Goal: Transaction & Acquisition: Purchase product/service

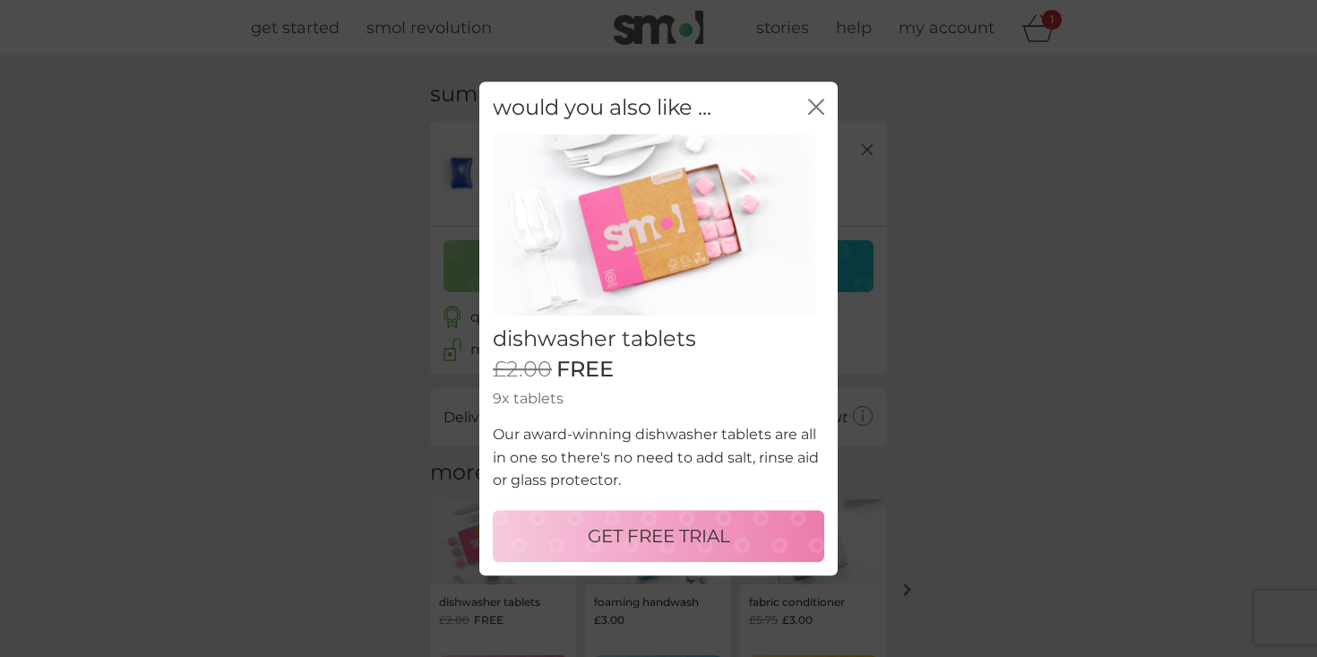
click at [656, 529] on p "GET FREE TRIAL" at bounding box center [659, 535] width 142 height 29
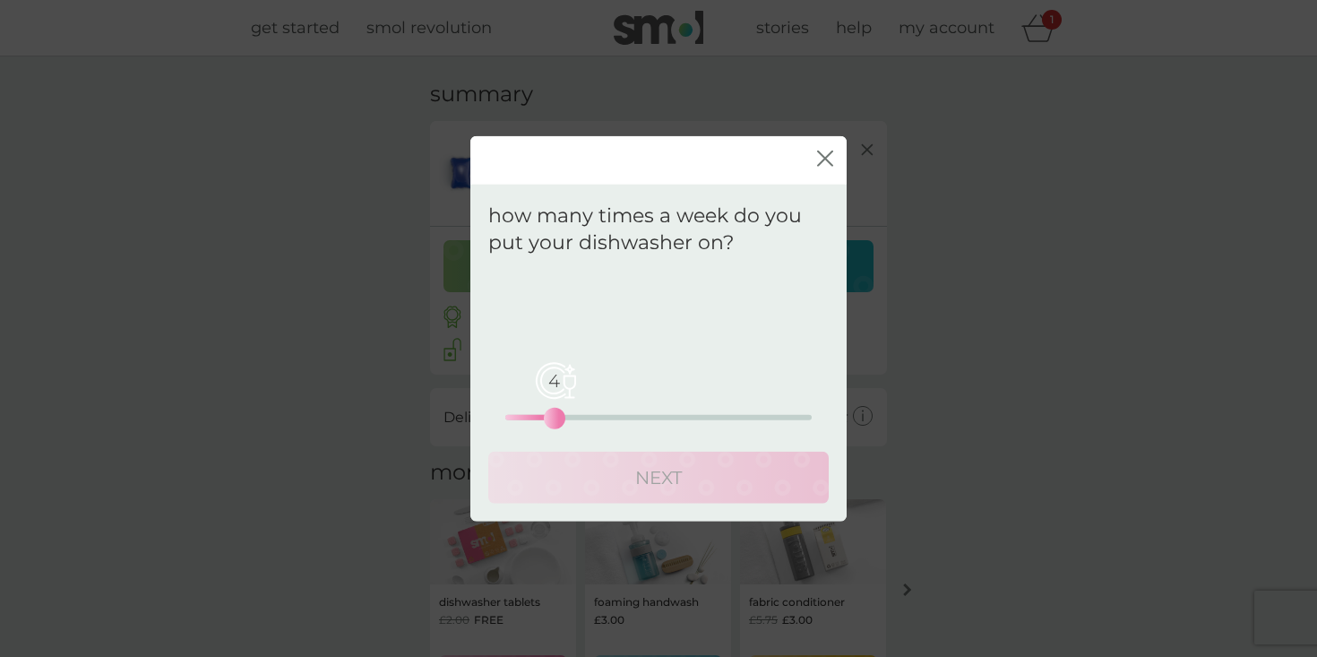
drag, startPoint x: 503, startPoint y: 417, endPoint x: 549, endPoint y: 416, distance: 46.6
click at [551, 416] on div "4" at bounding box center [554, 418] width 7 height 7
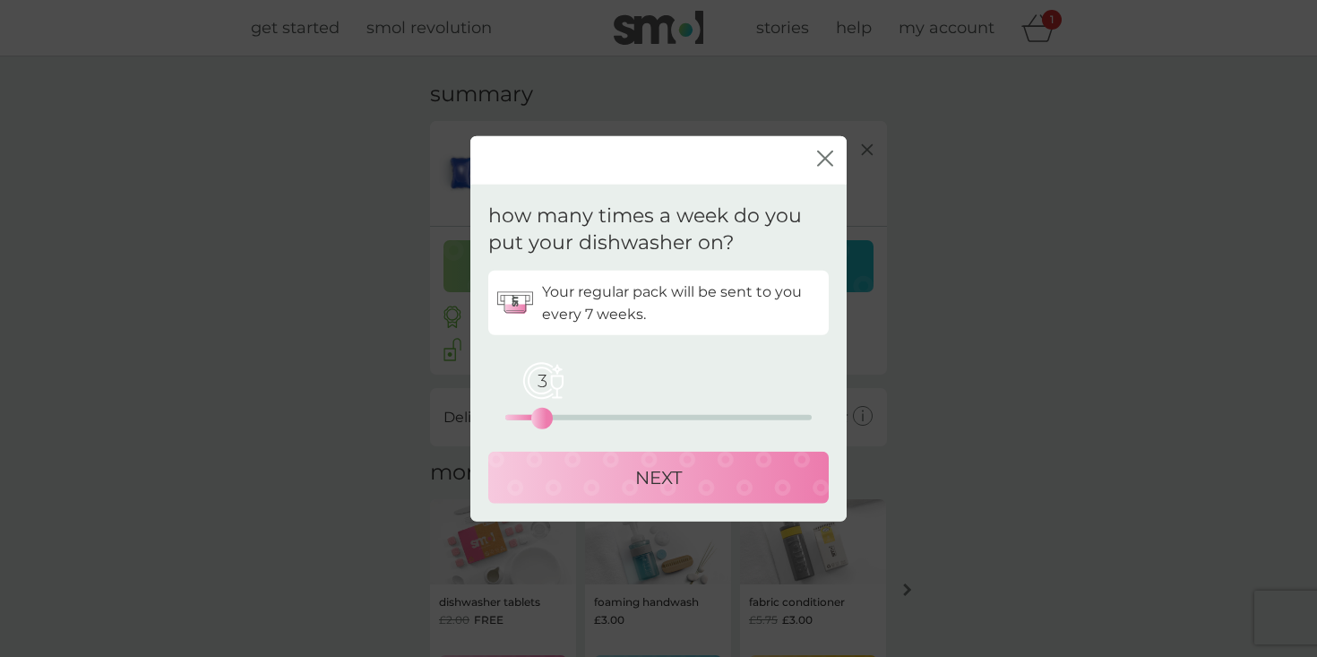
drag, startPoint x: 549, startPoint y: 416, endPoint x: 539, endPoint y: 414, distance: 10.0
click at [539, 415] on div "3" at bounding box center [541, 418] width 7 height 7
click at [563, 483] on div "NEXT" at bounding box center [658, 477] width 305 height 29
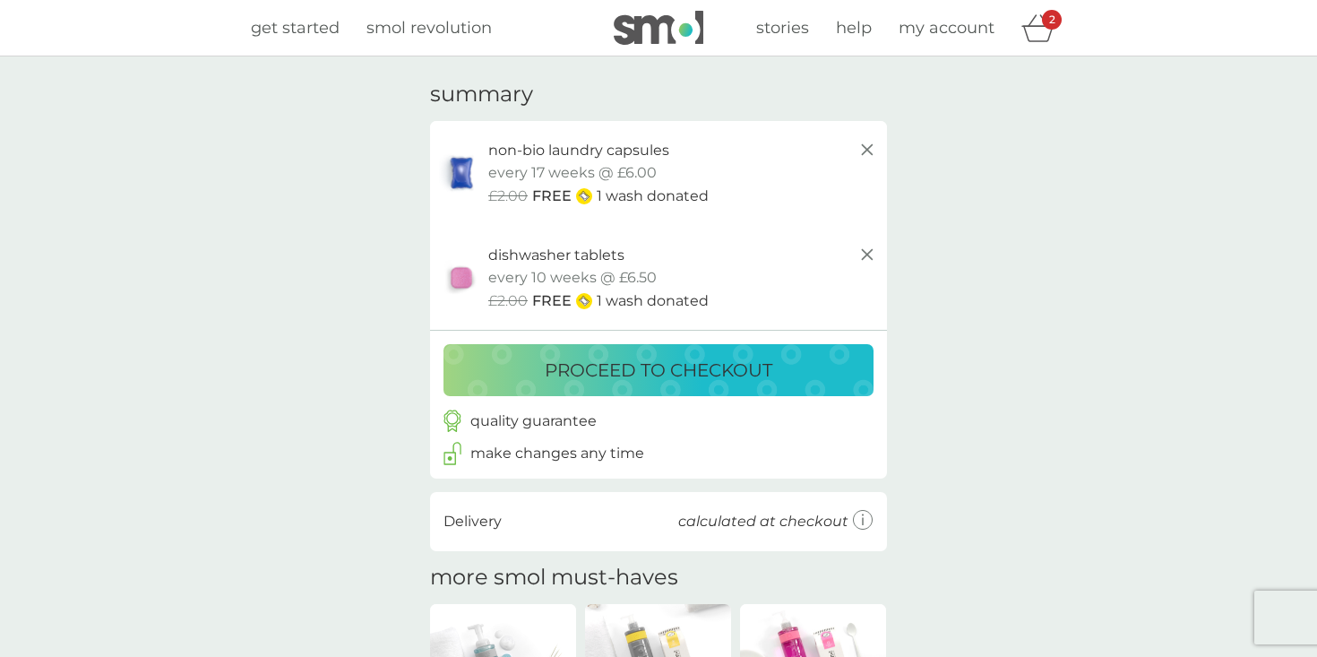
click at [774, 359] on div "proceed to checkout" at bounding box center [658, 370] width 394 height 29
click at [867, 245] on icon at bounding box center [867, 255] width 22 height 22
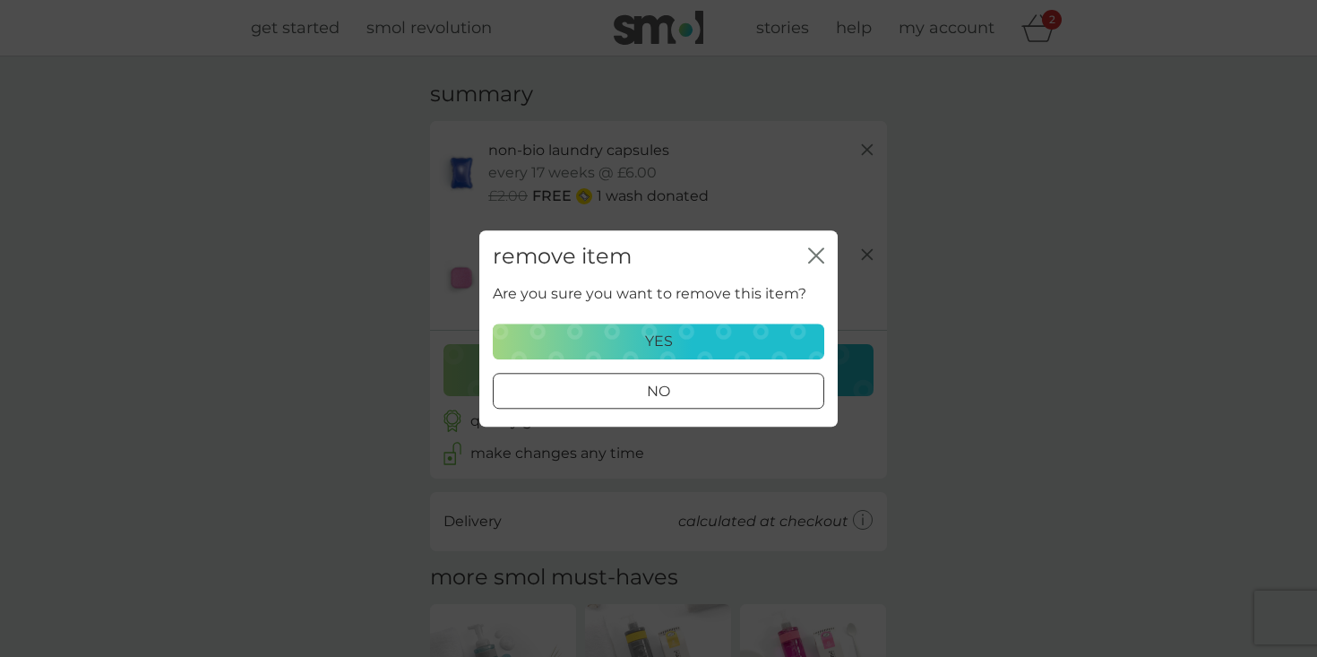
click at [709, 348] on div "yes" at bounding box center [658, 341] width 308 height 23
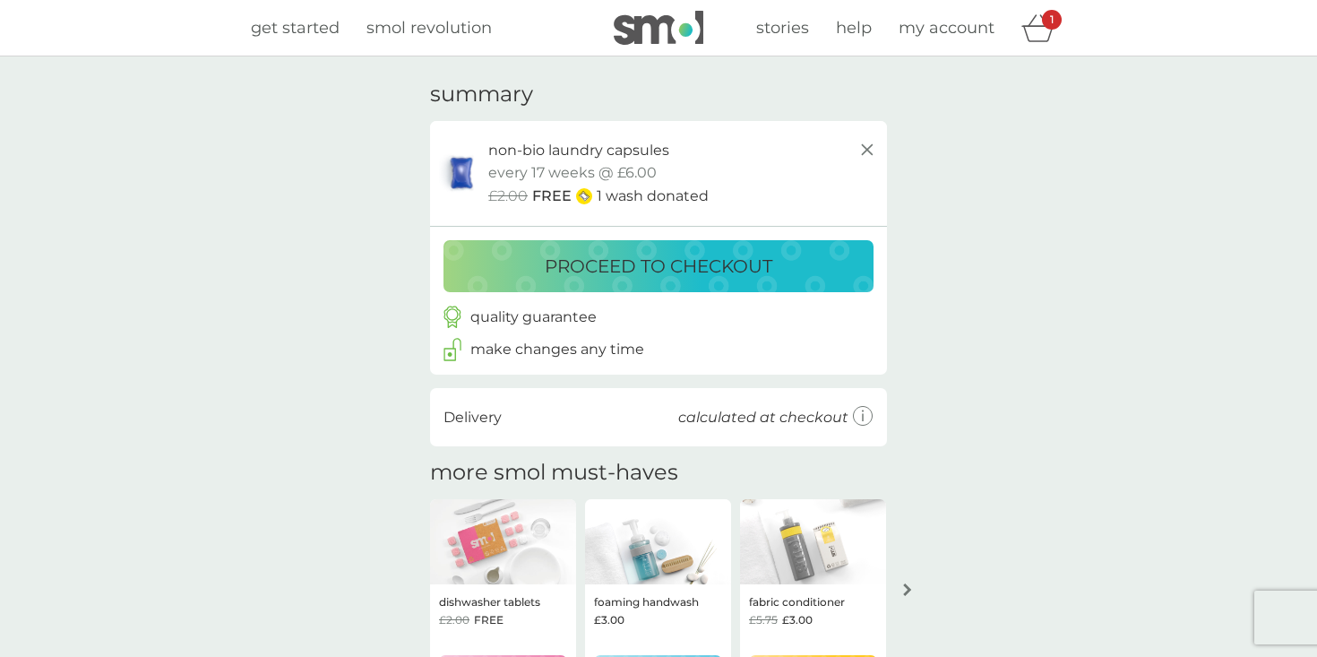
click at [728, 277] on p "proceed to checkout" at bounding box center [659, 266] width 228 height 29
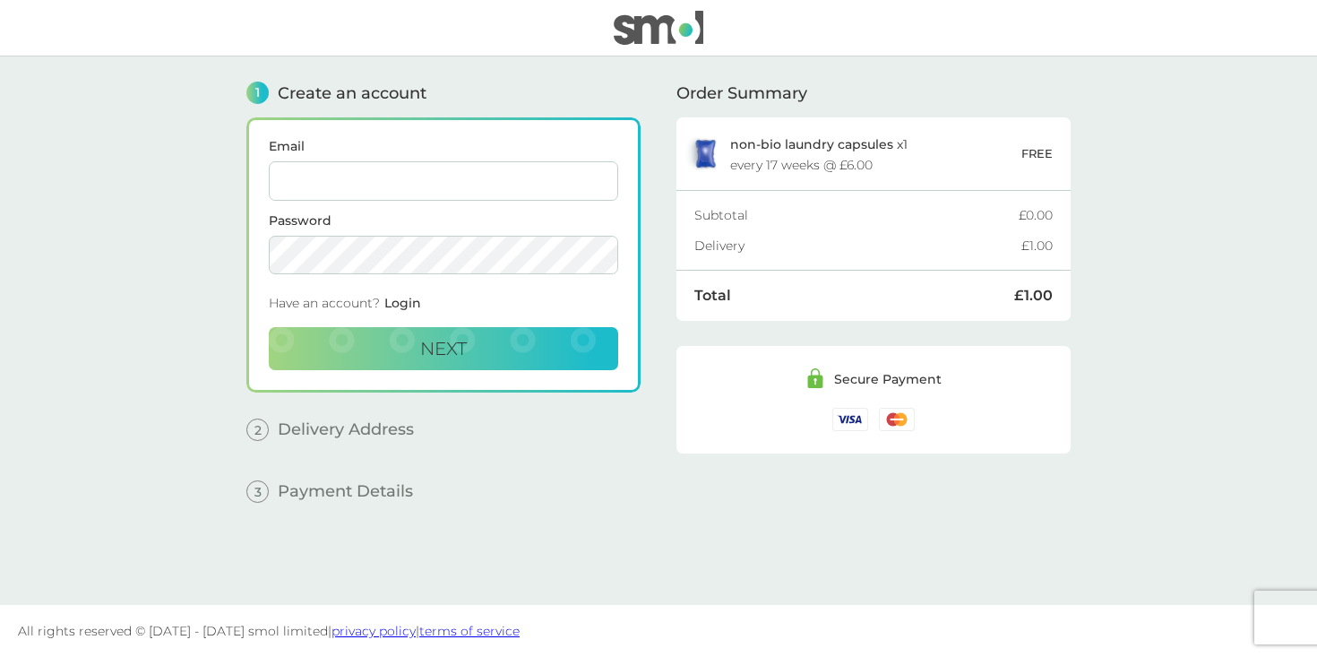
click at [335, 194] on input "Email" at bounding box center [443, 180] width 349 height 39
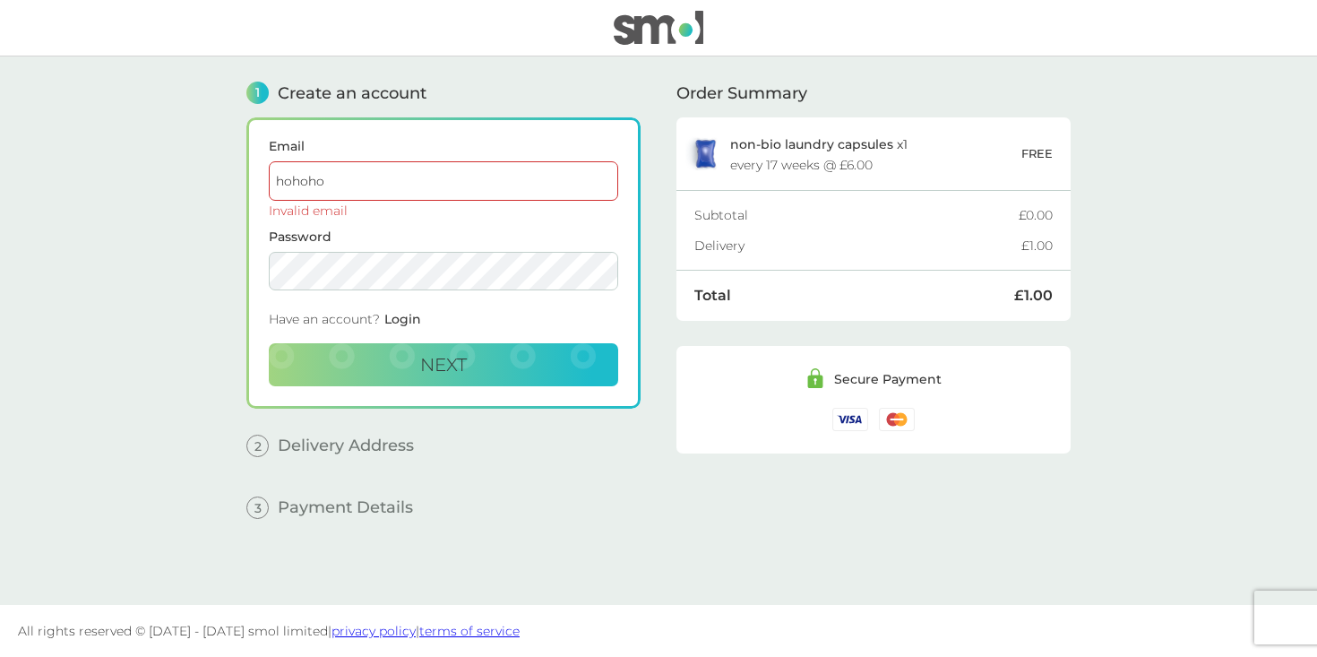
type input "[EMAIL_ADDRESS][DOMAIN_NAME]"
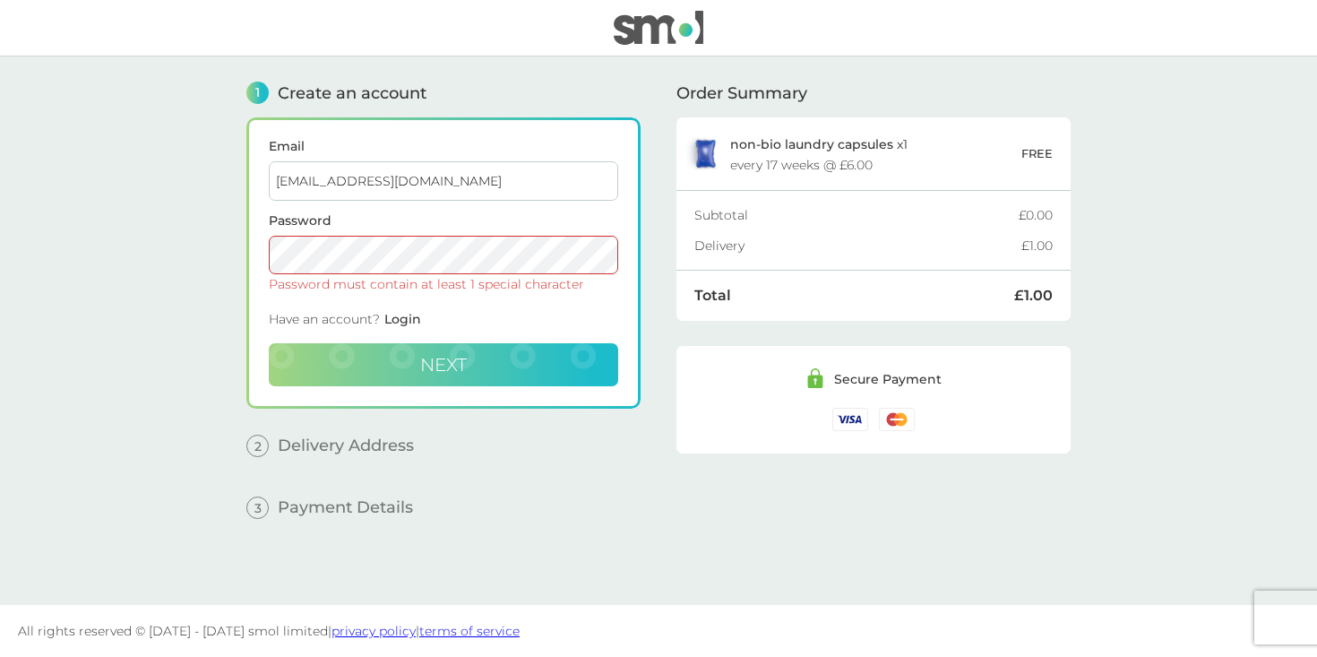
click at [481, 351] on button "Next" at bounding box center [443, 364] width 349 height 43
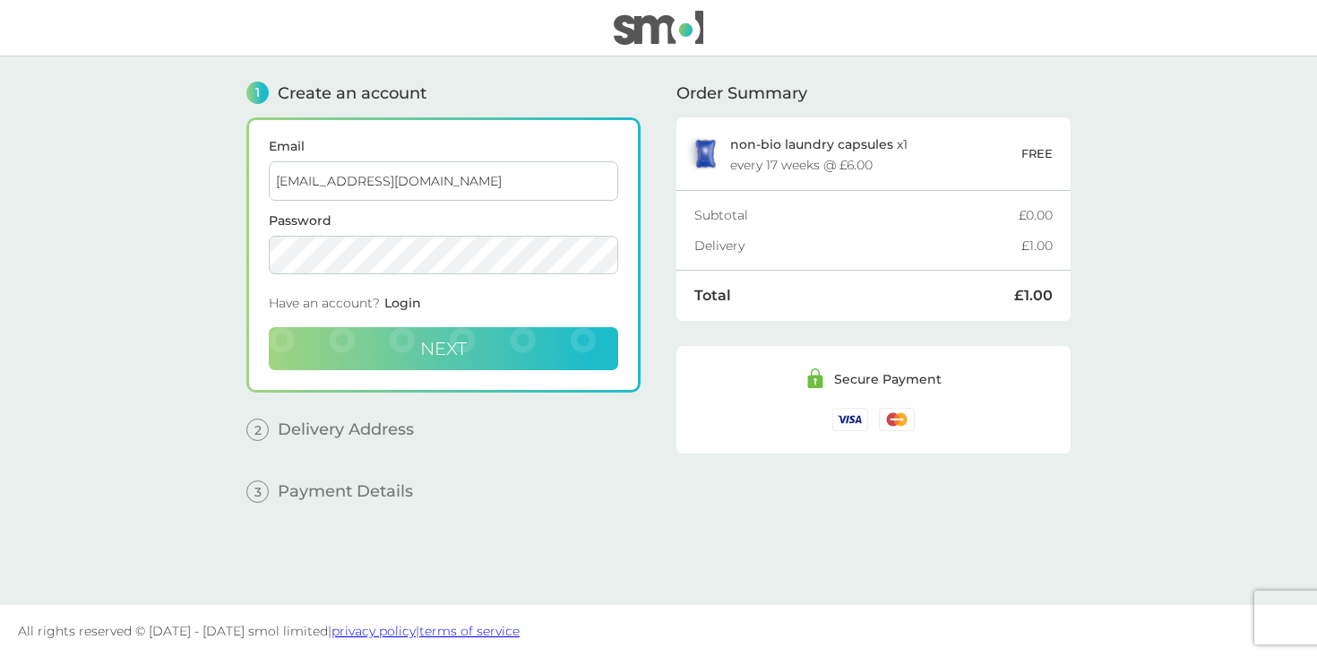
click at [454, 347] on span "Next" at bounding box center [443, 349] width 47 height 22
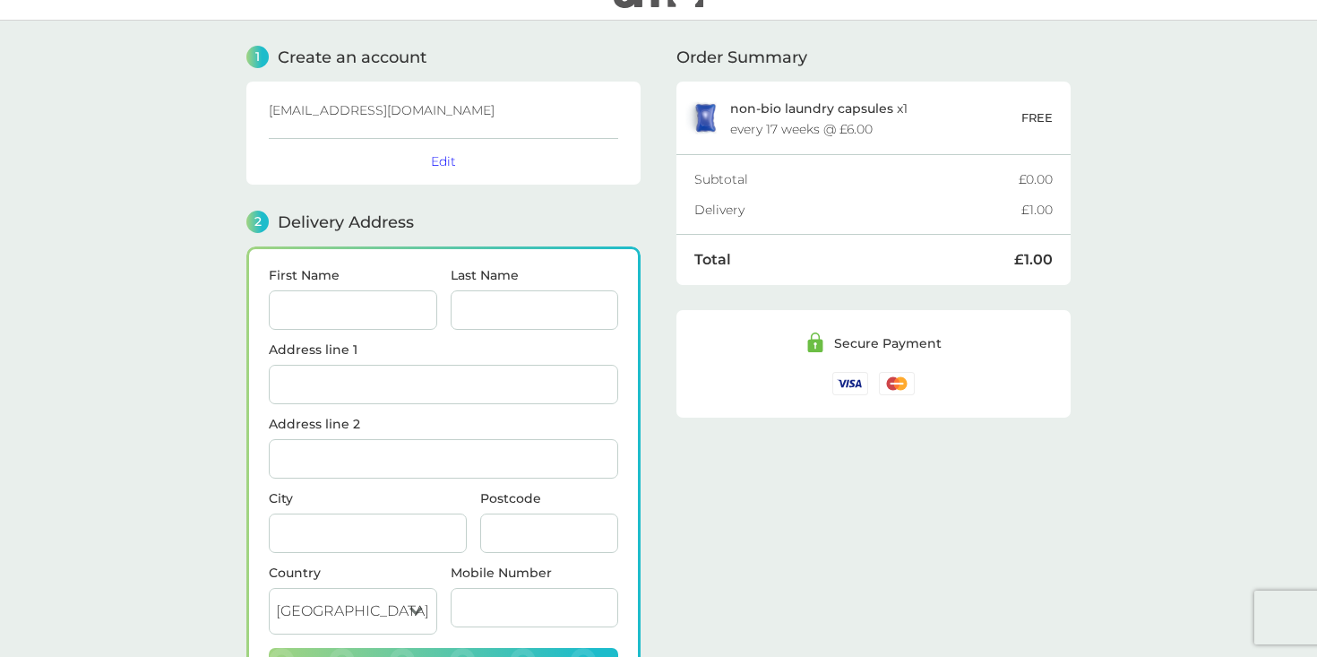
scroll to position [50, 0]
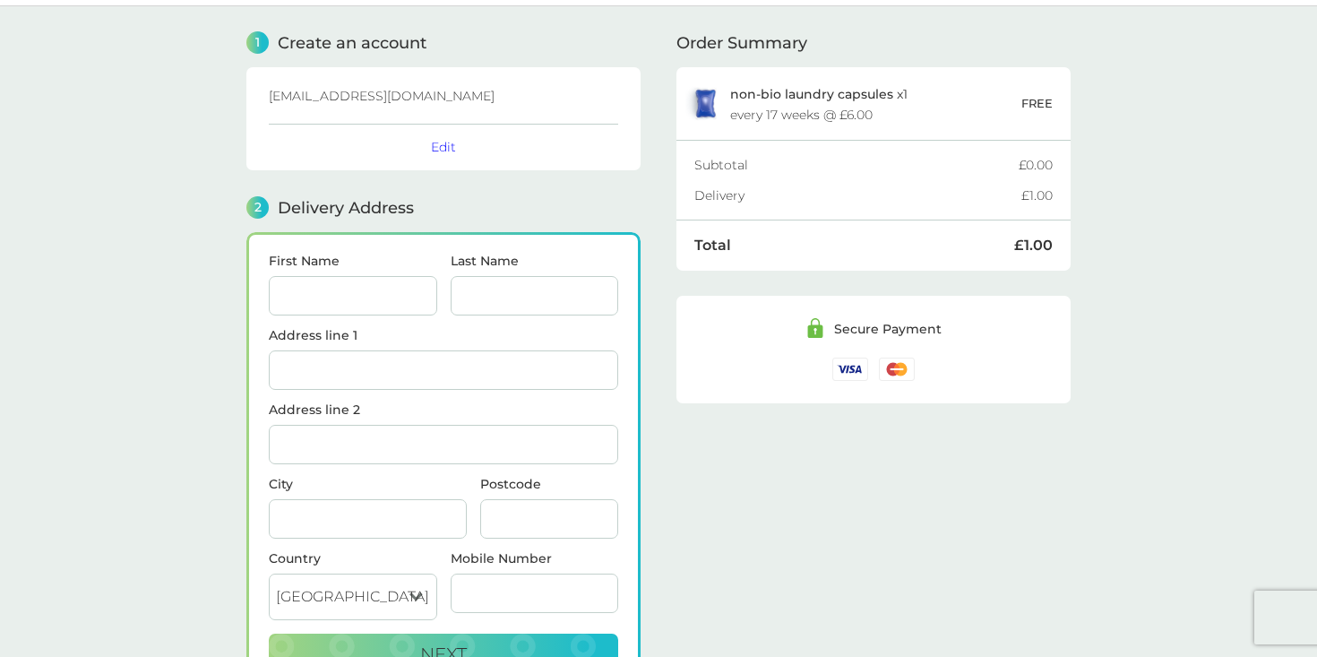
click at [333, 287] on input "First Name" at bounding box center [353, 295] width 168 height 39
type input "[PERSON_NAME]"
type input "Ho"
type input "[STREET_ADDRESS]"
type input "[GEOGRAPHIC_DATA]"
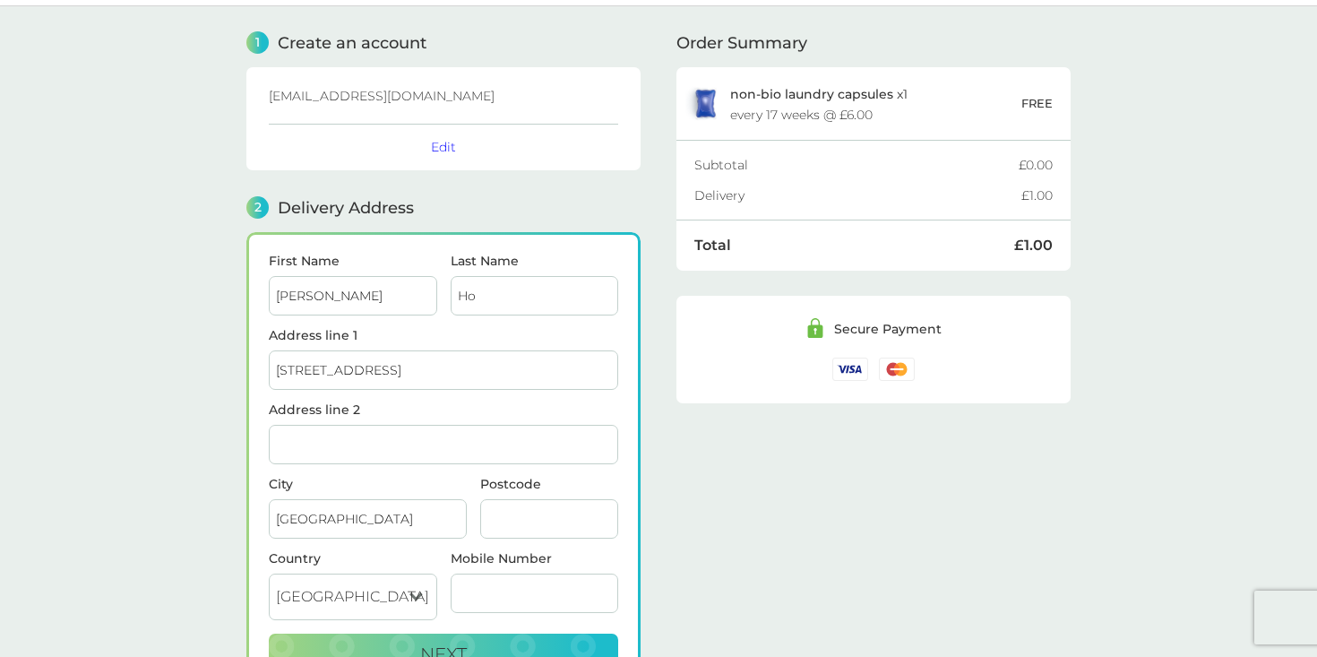
type input "W6 0WW"
type input "07887473588"
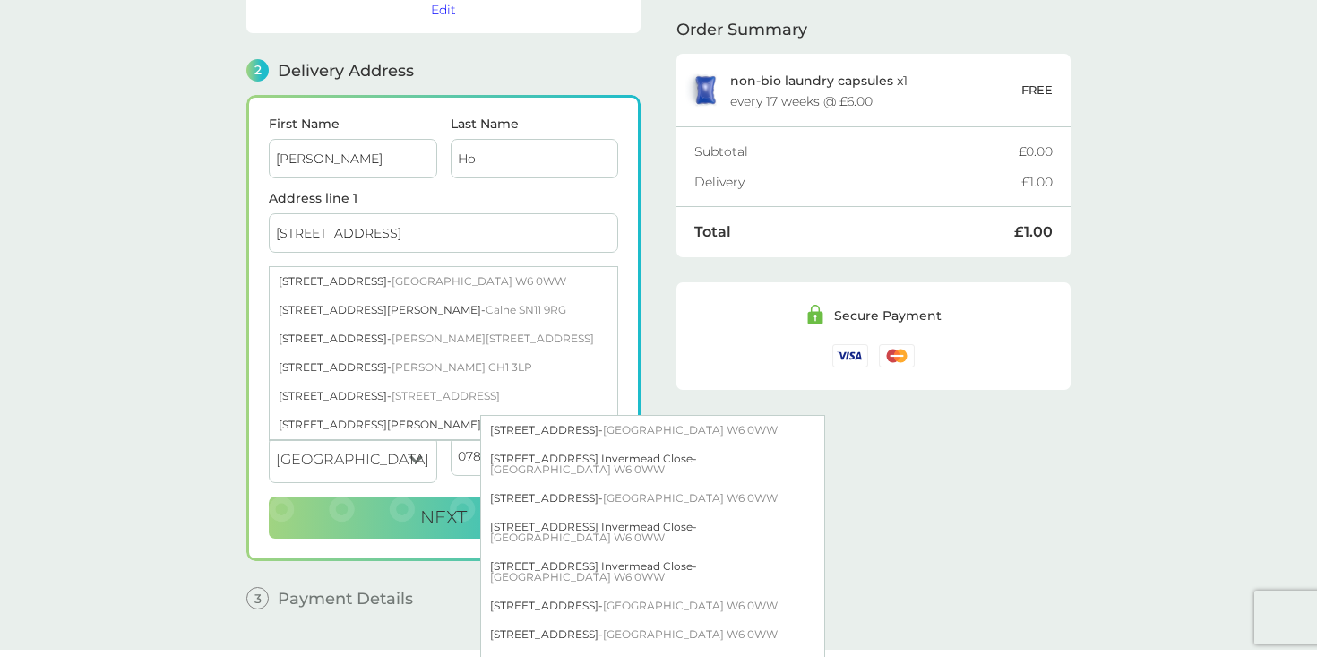
scroll to position [185, 0]
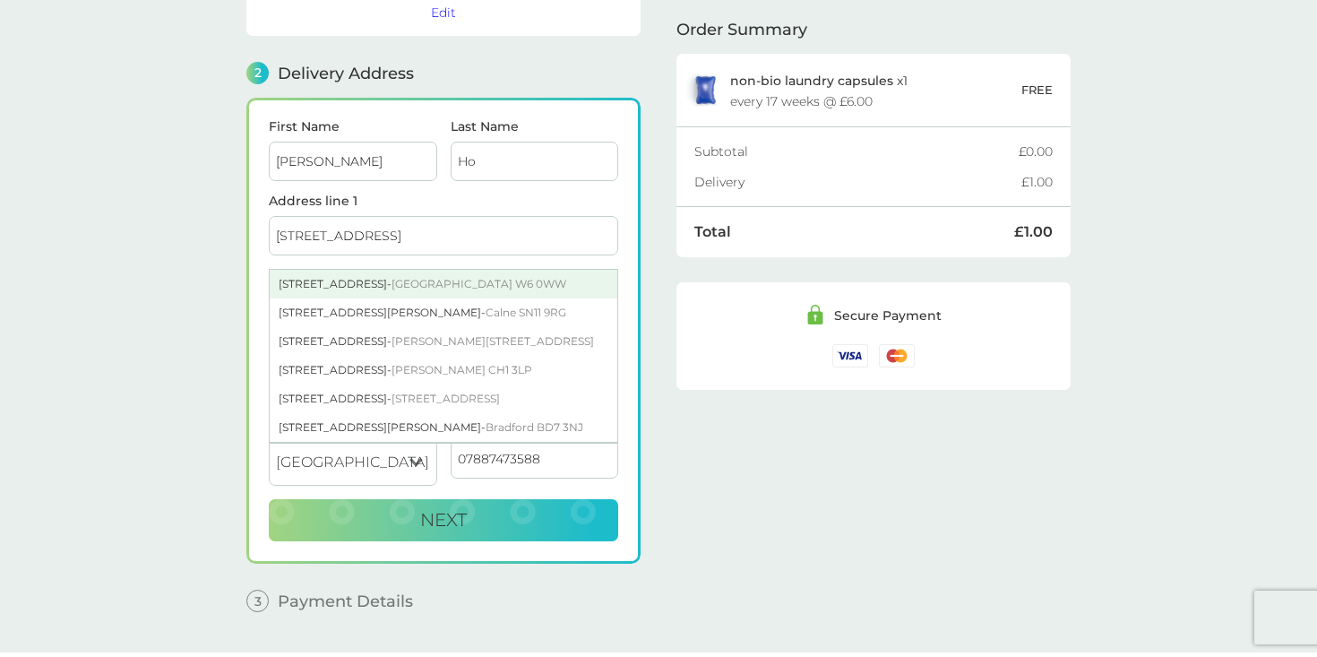
click at [410, 284] on div "[STREET_ADDRESS]" at bounding box center [444, 284] width 348 height 29
type input "[STREET_ADDRESS]"
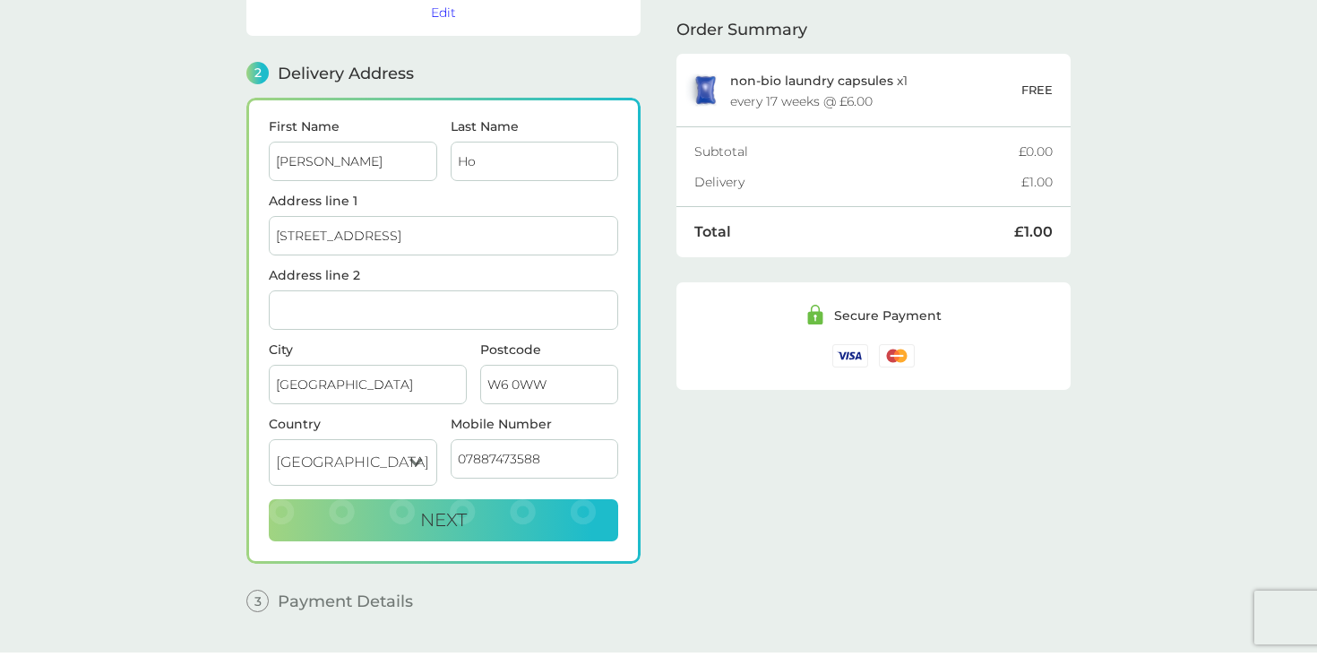
click at [682, 469] on div "Order Summary non-bio laundry capsules x 1 every 17 weeks @ £6.00 FREE Subtotal…" at bounding box center [873, 248] width 394 height 753
click at [538, 521] on button "Next" at bounding box center [443, 520] width 349 height 43
checkbox input "true"
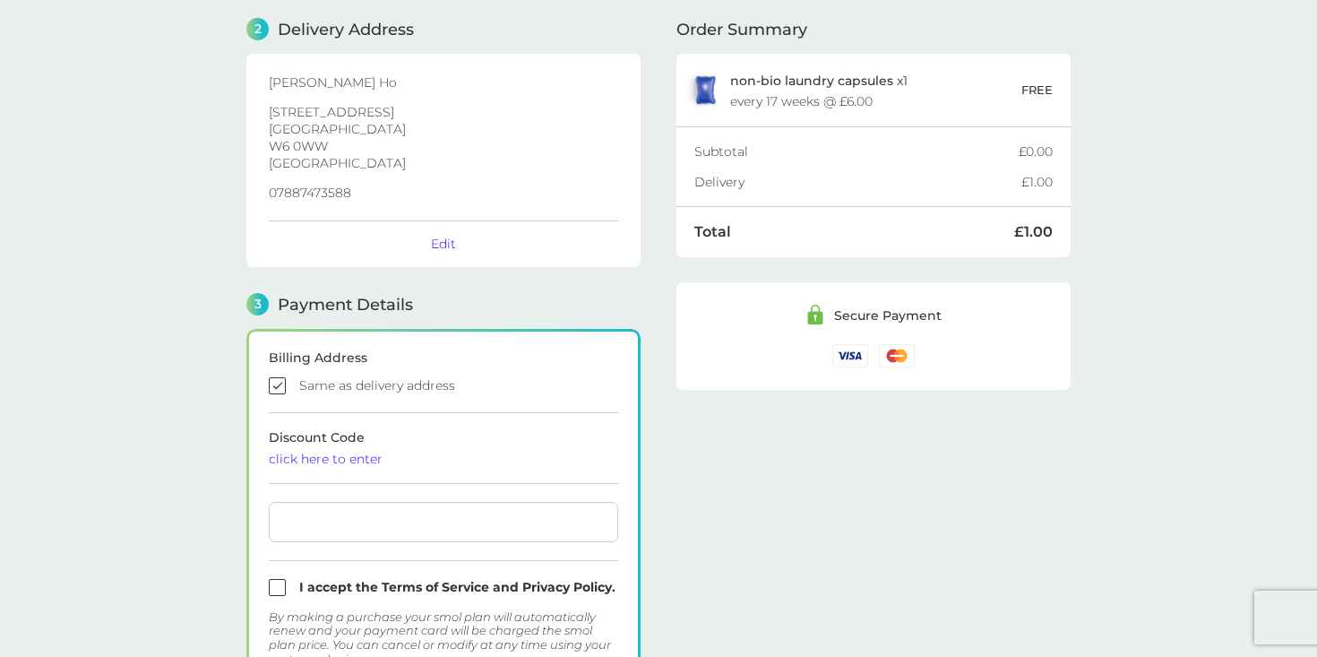
scroll to position [0, 0]
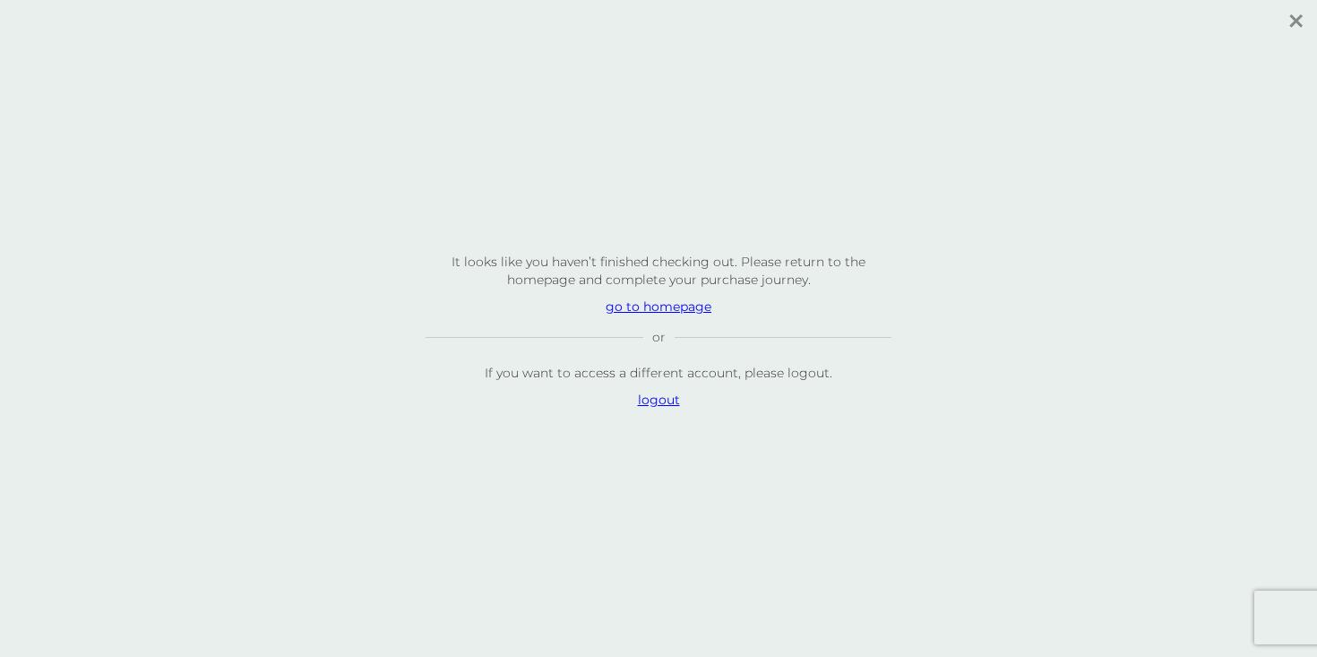
click at [611, 300] on p "go to homepage" at bounding box center [659, 306] width 466 height 18
